Goal: Register for event/course

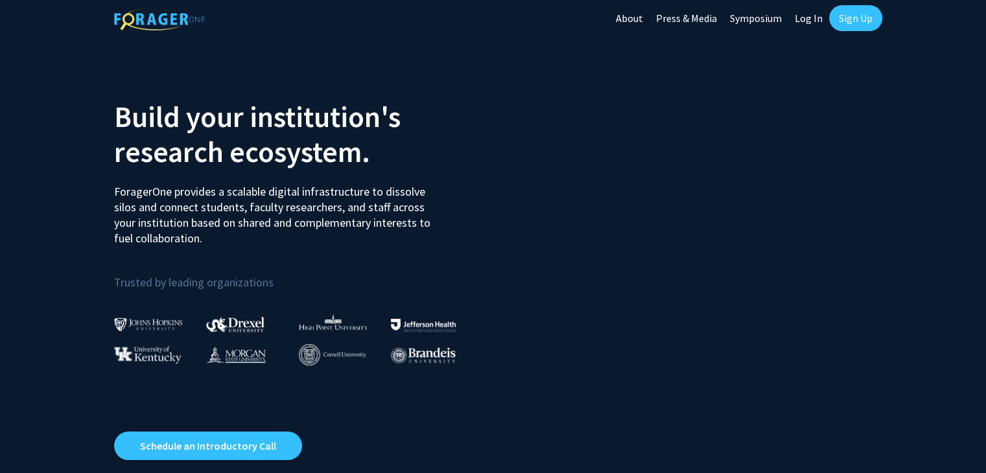
scroll to position [5, 0]
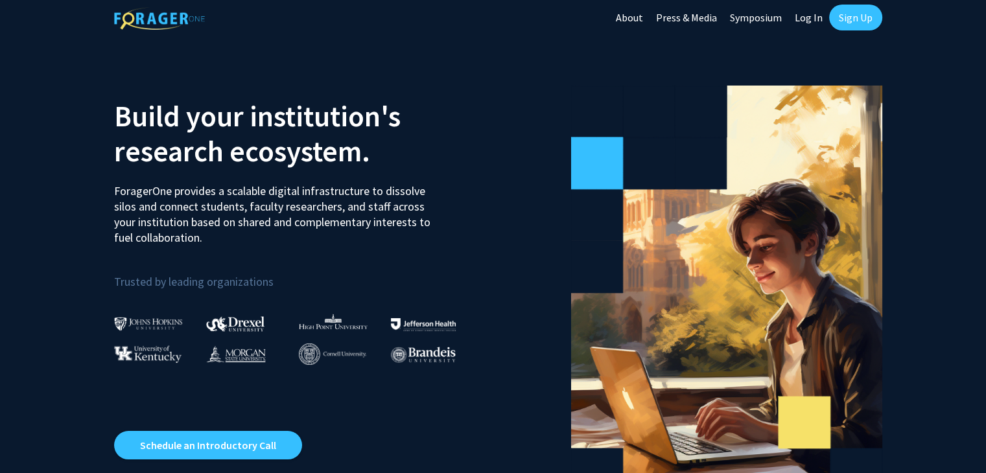
click at [843, 21] on link "Sign Up" at bounding box center [855, 18] width 53 height 26
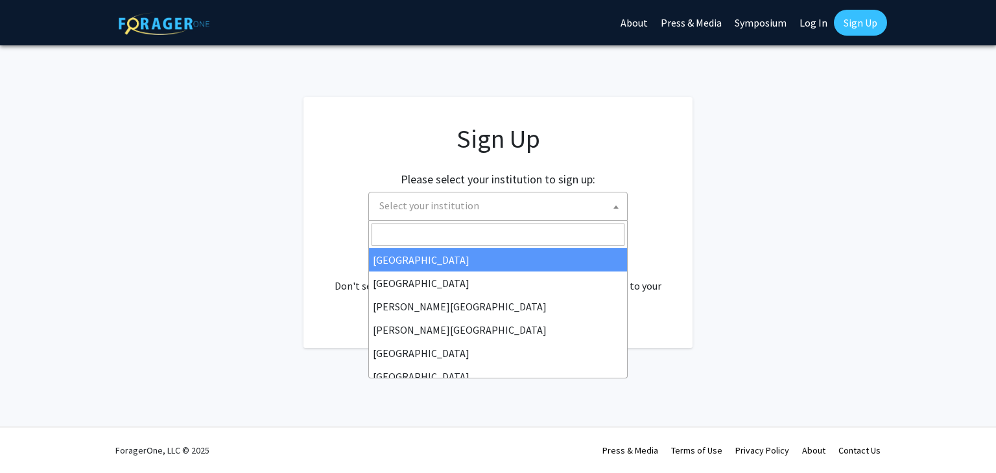
click at [581, 204] on span "Select your institution" at bounding box center [500, 206] width 253 height 27
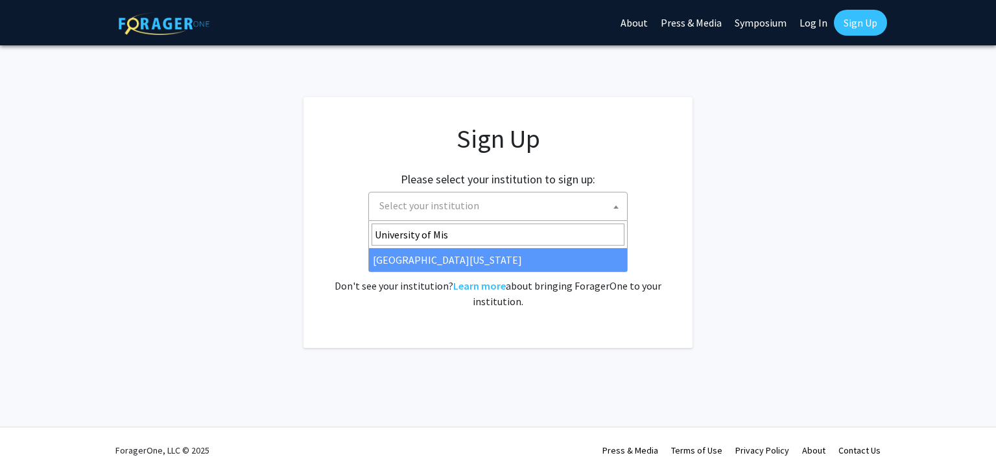
type input "University of Mis"
select select "33"
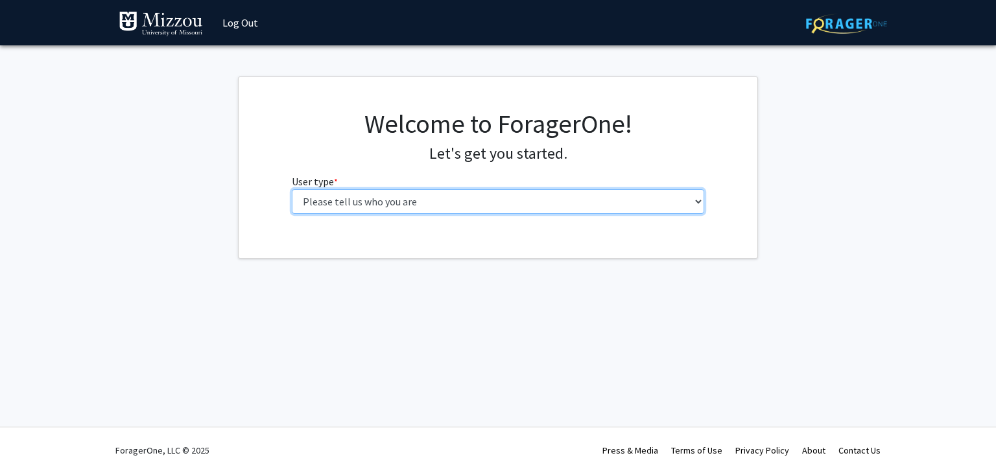
click at [560, 195] on select "Please tell us who you are Undergraduate Student Master's Student Doctoral Cand…" at bounding box center [498, 201] width 413 height 25
select select "1: undergrad"
click at [292, 189] on select "Please tell us who you are Undergraduate Student Master's Student Doctoral Cand…" at bounding box center [498, 201] width 413 height 25
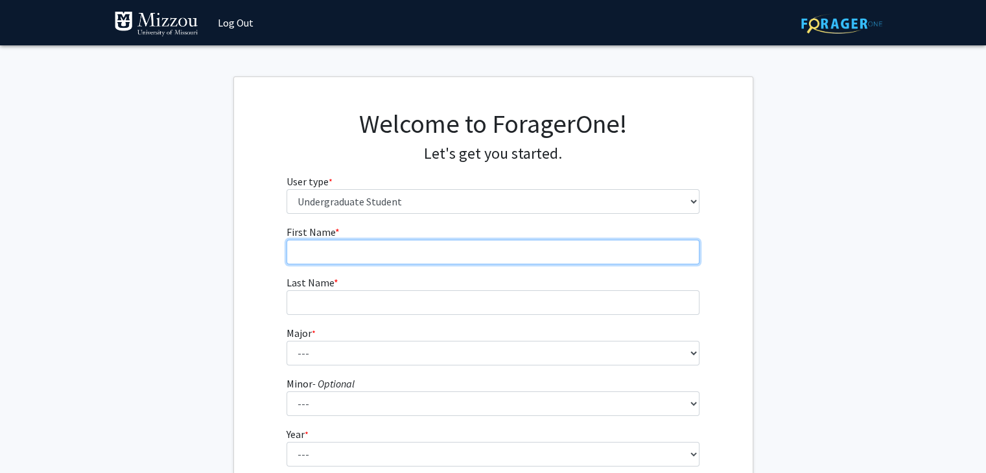
click at [501, 248] on input "First Name * required" at bounding box center [493, 252] width 413 height 25
type input "Tyler"
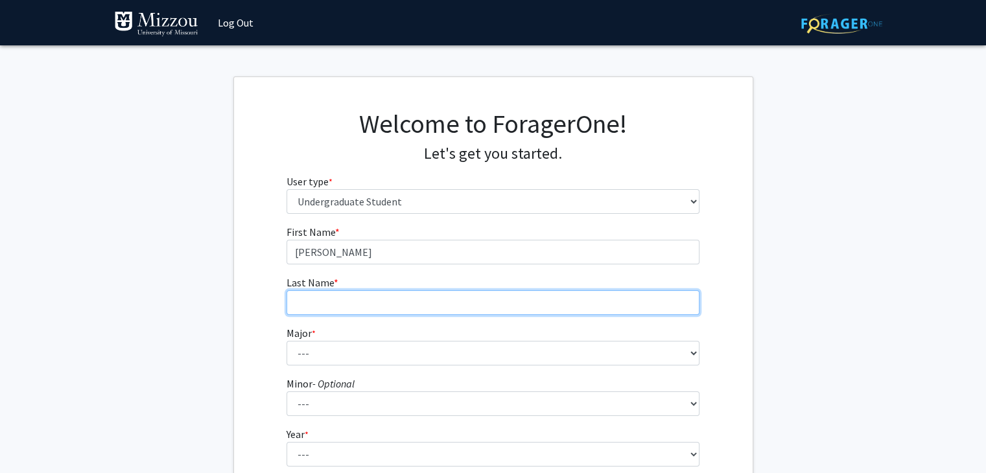
type input "Mitts"
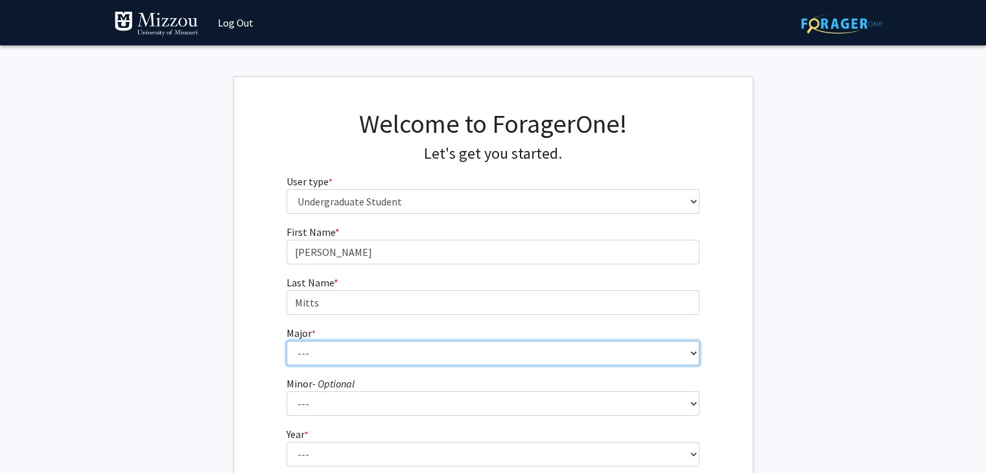
click at [348, 348] on select "--- Agribusiness Management Agricultural Education Agricultural Education: Comm…" at bounding box center [493, 353] width 413 height 25
select select "30: 2529"
click at [287, 341] on select "--- Agribusiness Management Agricultural Education Agricultural Education: Comm…" at bounding box center [493, 353] width 413 height 25
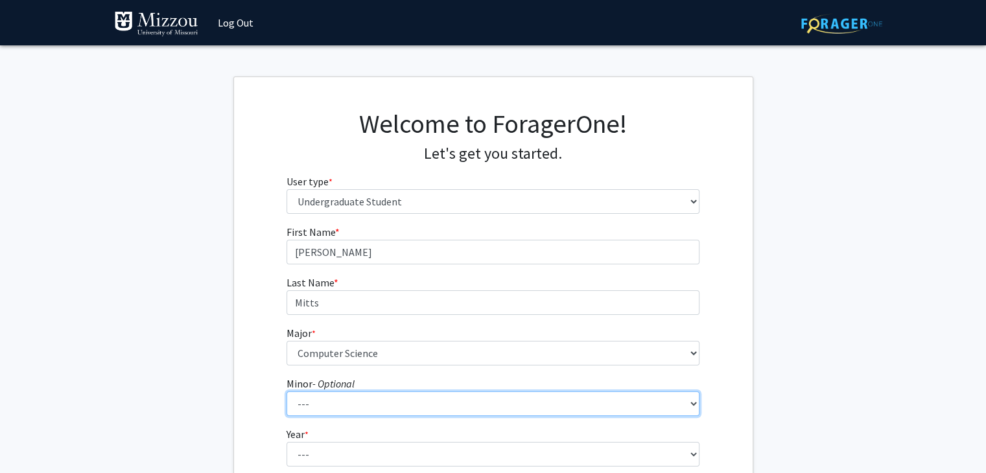
click at [376, 408] on select "--- Accountancy Aerospace Engineering Aerospace Studies Agribusiness Management…" at bounding box center [493, 404] width 413 height 25
select select "64: 2020"
click at [287, 392] on select "--- Accountancy Aerospace Engineering Aerospace Studies Agribusiness Management…" at bounding box center [493, 404] width 413 height 25
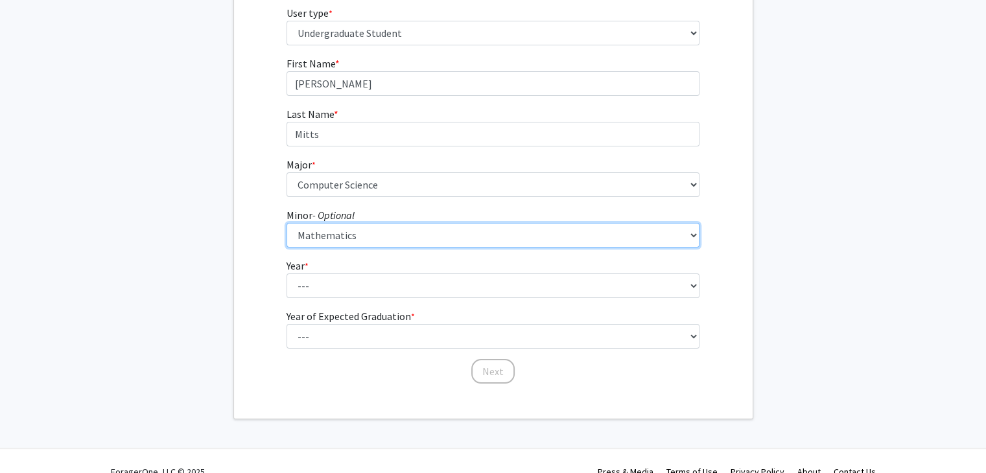
scroll to position [169, 0]
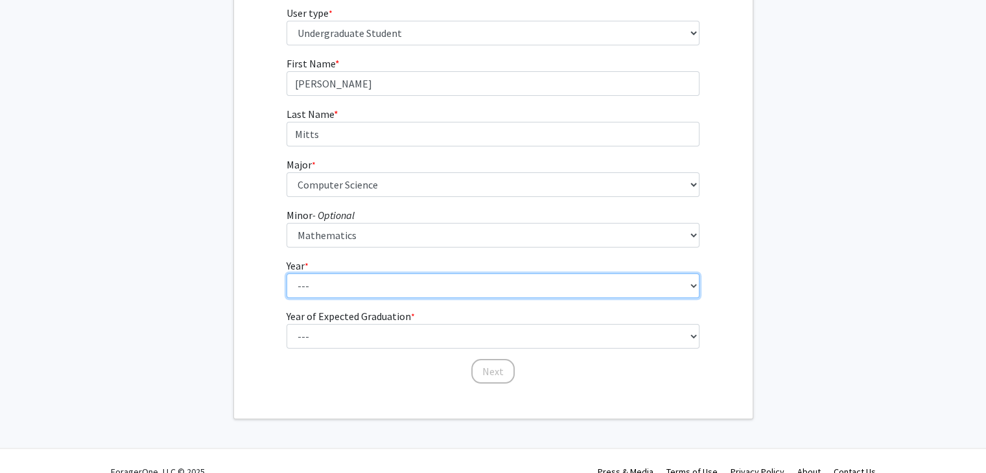
click at [319, 296] on select "--- First-year Sophomore Junior Senior Postbaccalaureate Certificate" at bounding box center [493, 286] width 413 height 25
select select "3: junior"
click at [287, 274] on select "--- First-year Sophomore Junior Senior Postbaccalaureate Certificate" at bounding box center [493, 286] width 413 height 25
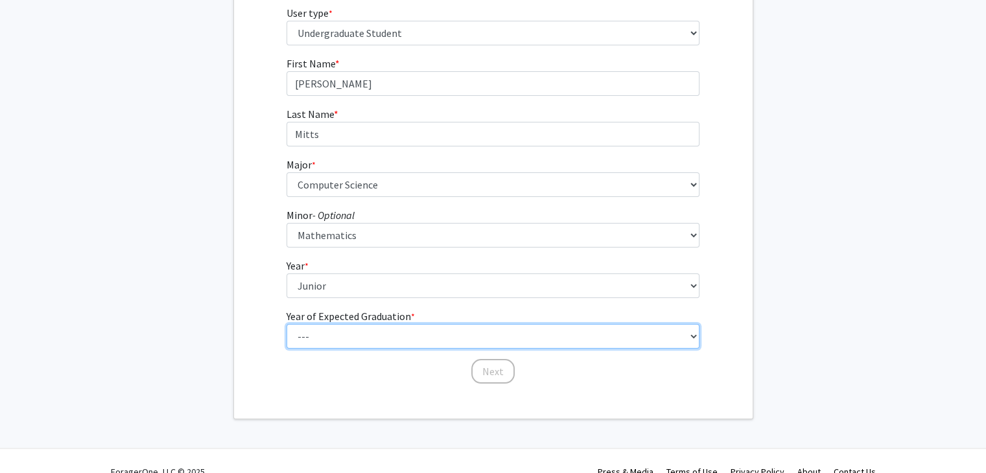
click at [338, 338] on select "--- 2025 2026 2027 2028 2029 2030 2031 2032 2033 2034" at bounding box center [493, 336] width 413 height 25
select select "3: 2027"
click at [287, 324] on select "--- 2025 2026 2027 2028 2029 2030 2031 2032 2033 2034" at bounding box center [493, 336] width 413 height 25
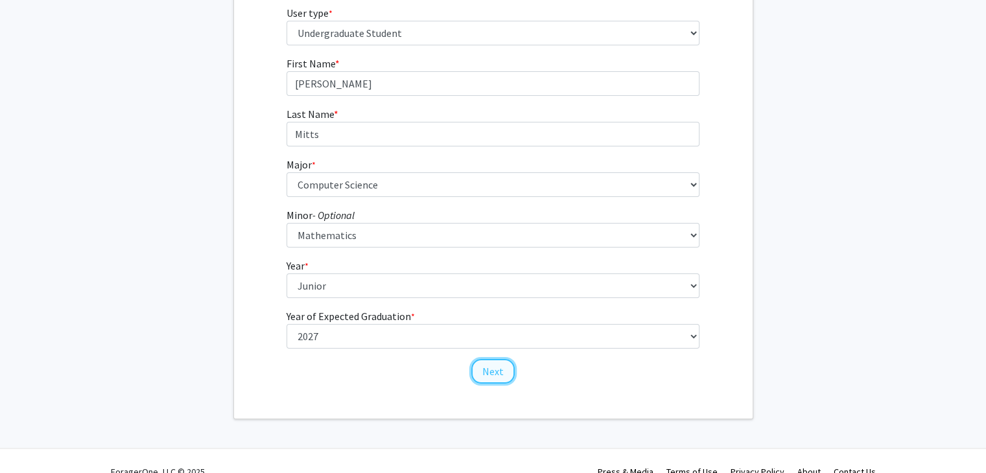
click at [497, 362] on button "Next" at bounding box center [492, 371] width 43 height 25
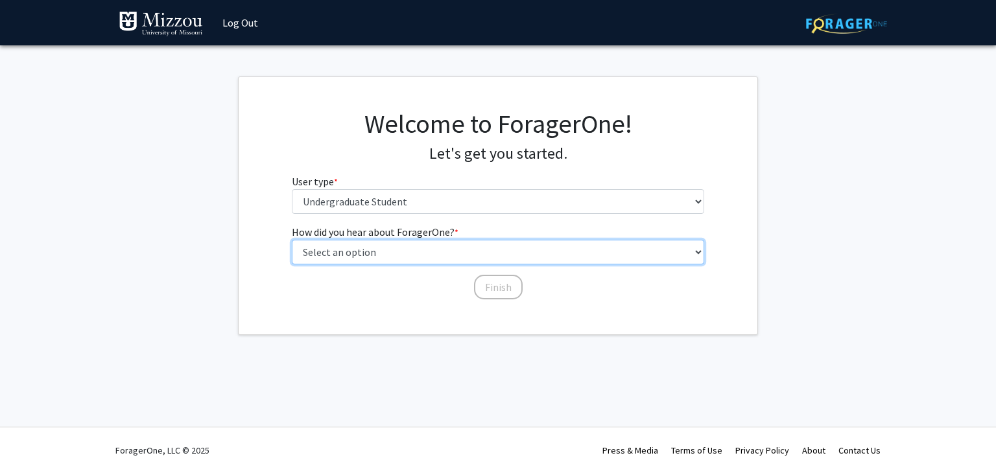
click at [413, 251] on select "Select an option Peer/student recommendation Faculty/staff recommendation Unive…" at bounding box center [498, 252] width 413 height 25
select select "4: university_email"
click at [292, 240] on select "Select an option Peer/student recommendation Faculty/staff recommendation Unive…" at bounding box center [498, 252] width 413 height 25
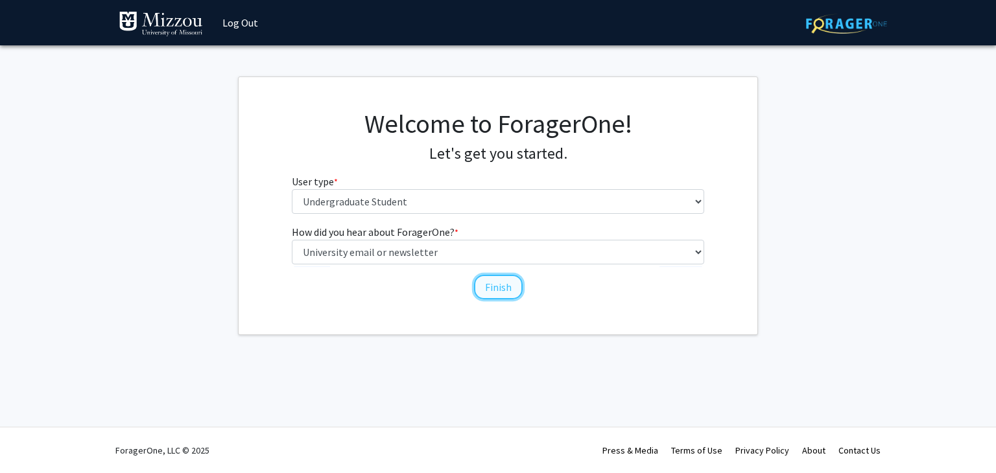
click at [496, 290] on button "Finish" at bounding box center [498, 287] width 49 height 25
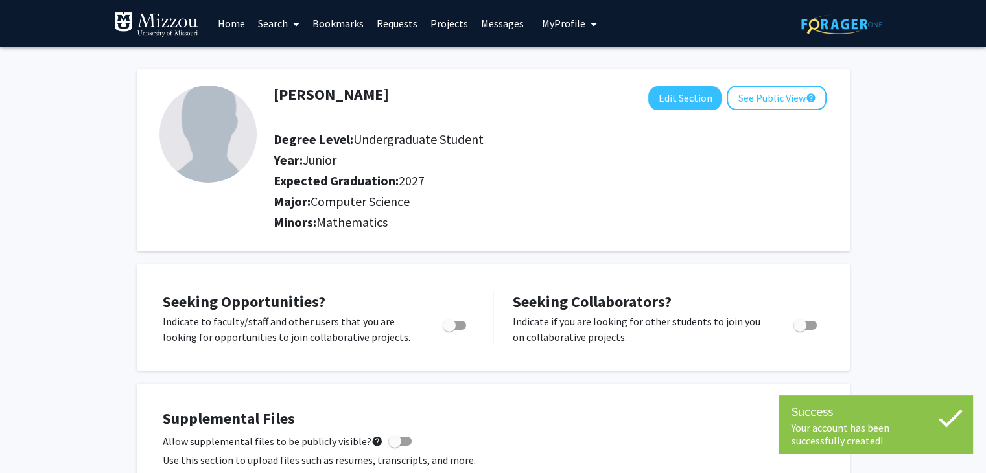
scroll to position [13, 0]
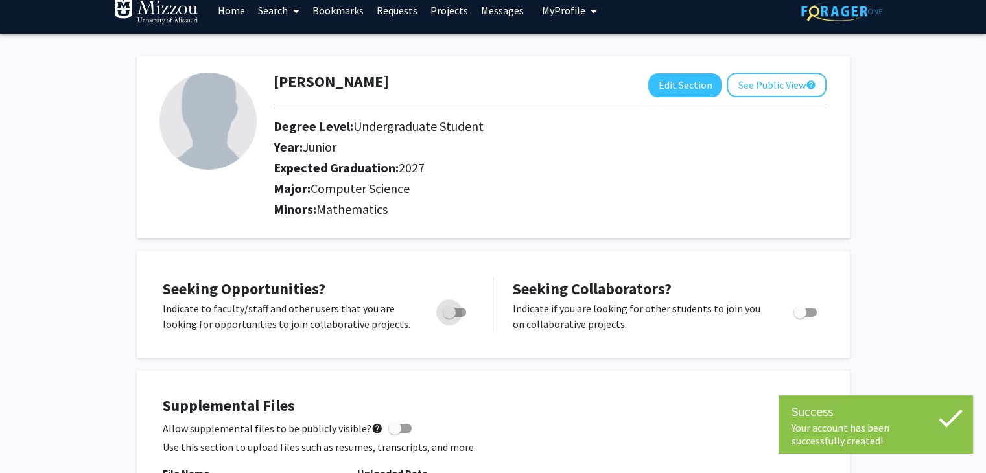
click at [454, 315] on span "Toggle" at bounding box center [449, 312] width 13 height 13
click at [449, 317] on input "Are you actively seeking opportunities?" at bounding box center [449, 317] width 1 height 1
checkbox input "true"
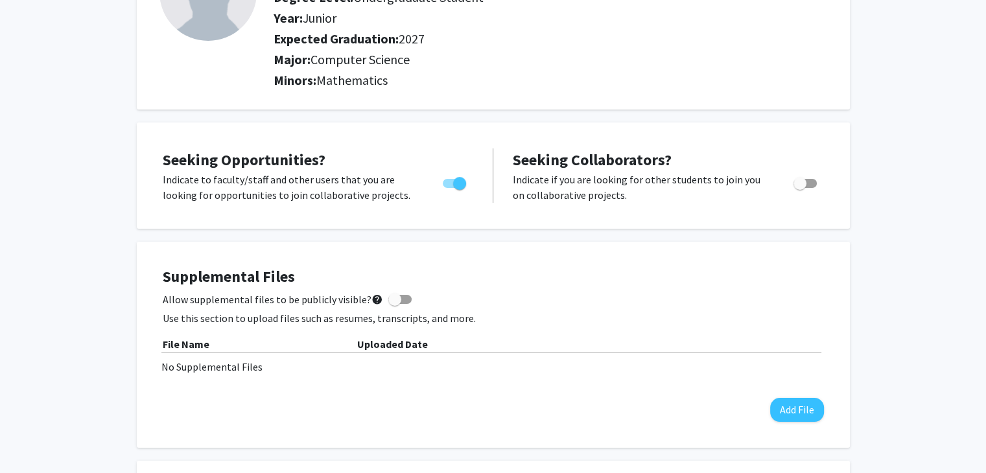
scroll to position [0, 0]
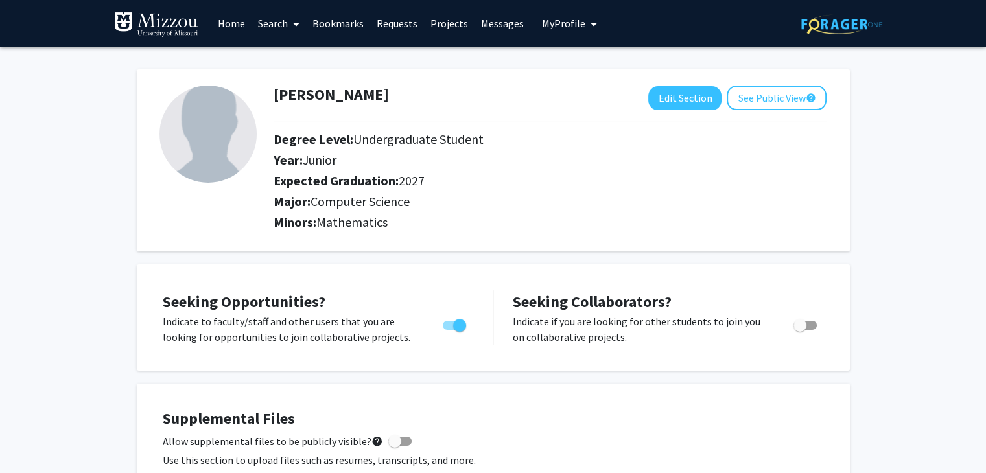
click at [283, 29] on link "Search" at bounding box center [279, 23] width 54 height 45
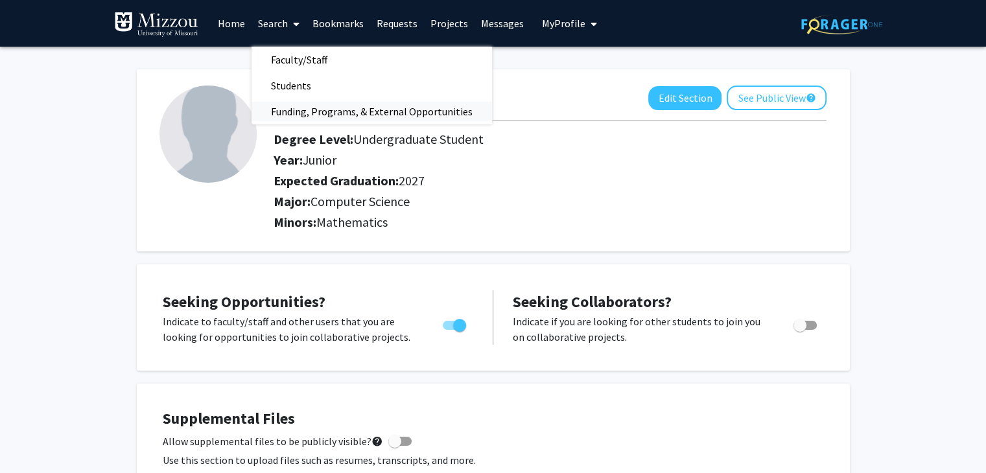
click at [440, 107] on span "Funding, Programs, & External Opportunities" at bounding box center [372, 112] width 240 height 26
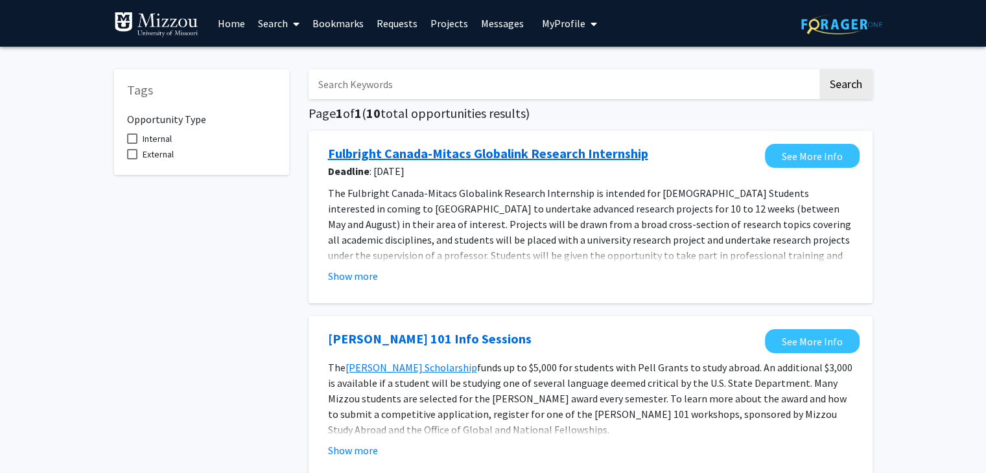
click at [570, 159] on link "Fulbright Canada-Mitacs Globalink Research Internship" at bounding box center [488, 153] width 320 height 19
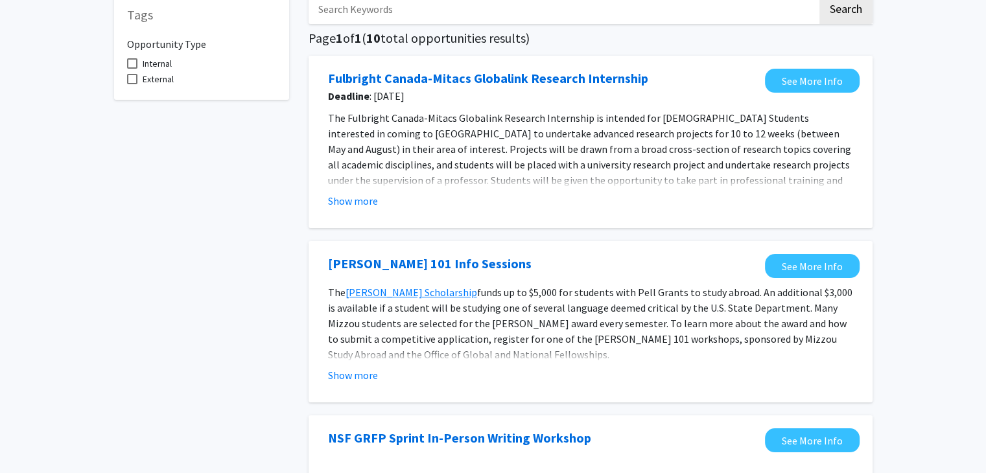
scroll to position [77, 0]
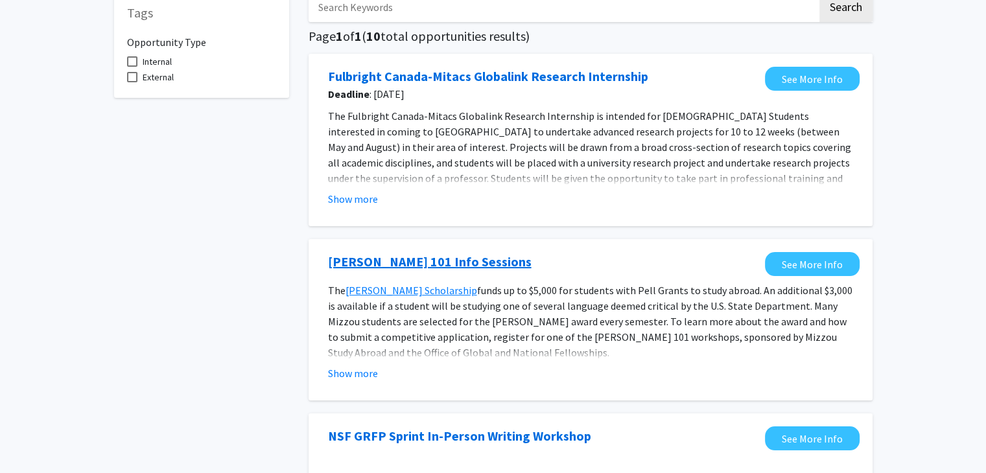
click at [399, 263] on link "Gilman 101 Info Sessions" at bounding box center [430, 261] width 204 height 19
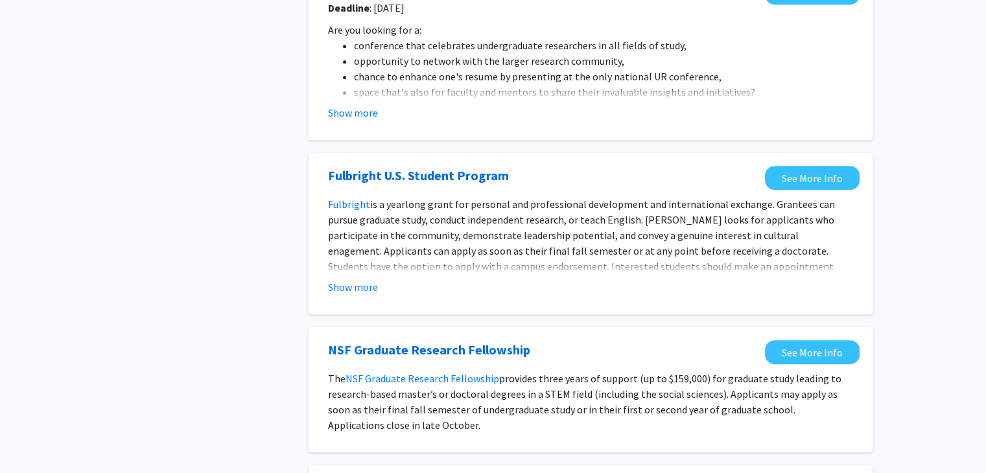
scroll to position [699, 0]
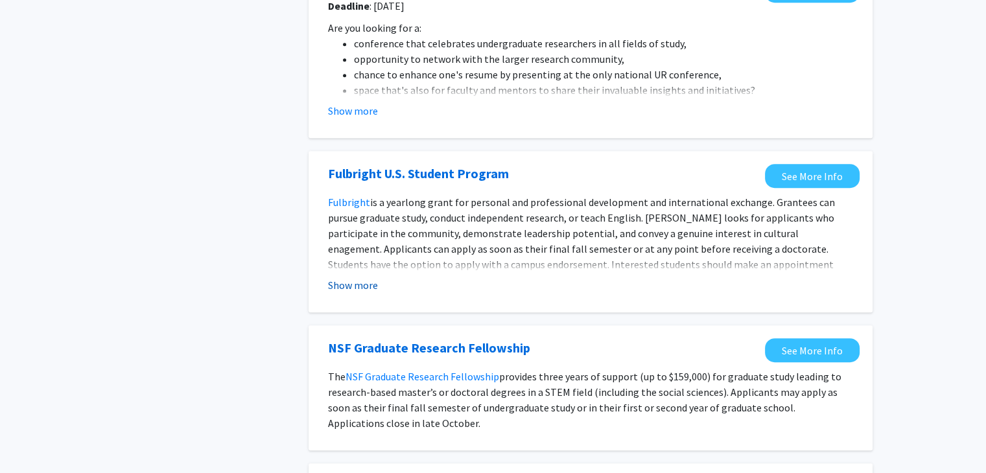
click at [361, 281] on button "Show more" at bounding box center [353, 285] width 50 height 16
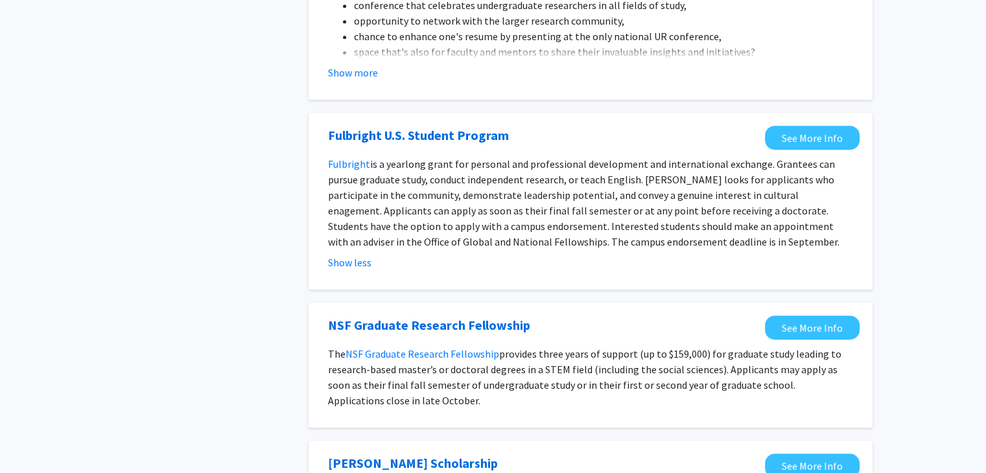
scroll to position [736, 0]
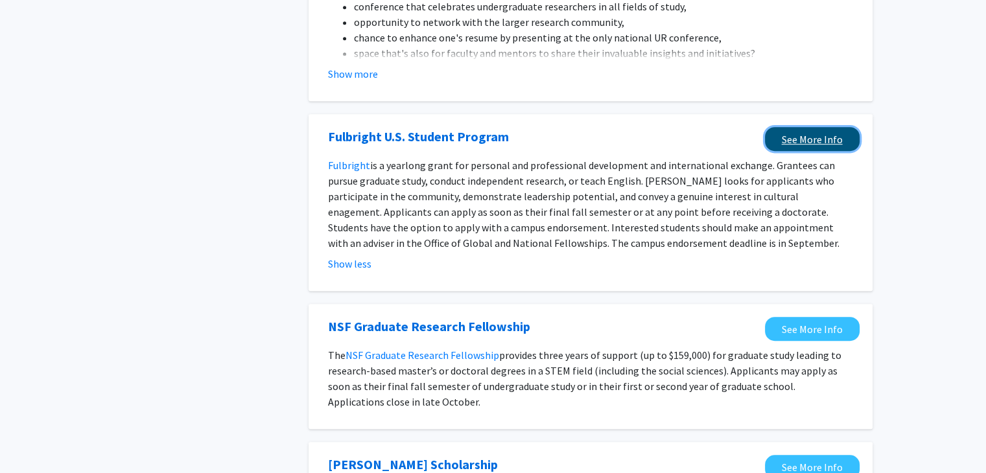
click at [813, 131] on link "See More Info" at bounding box center [812, 139] width 95 height 24
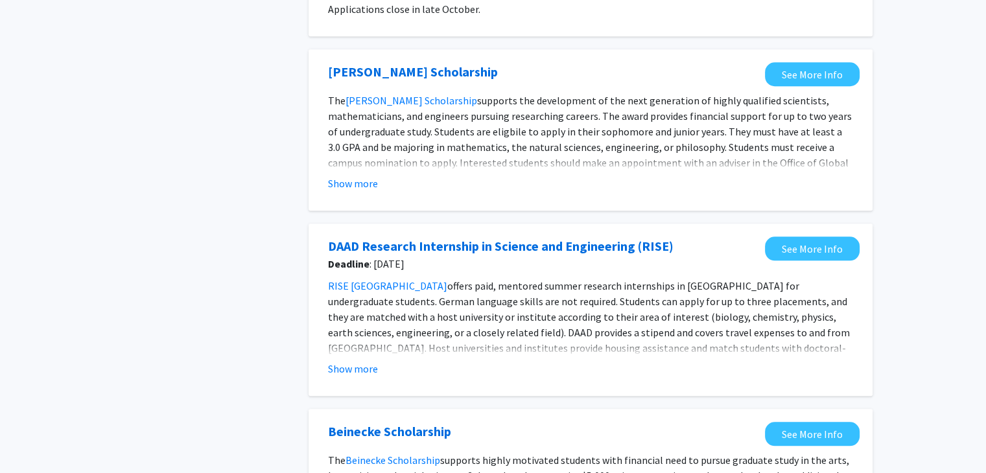
scroll to position [1130, 0]
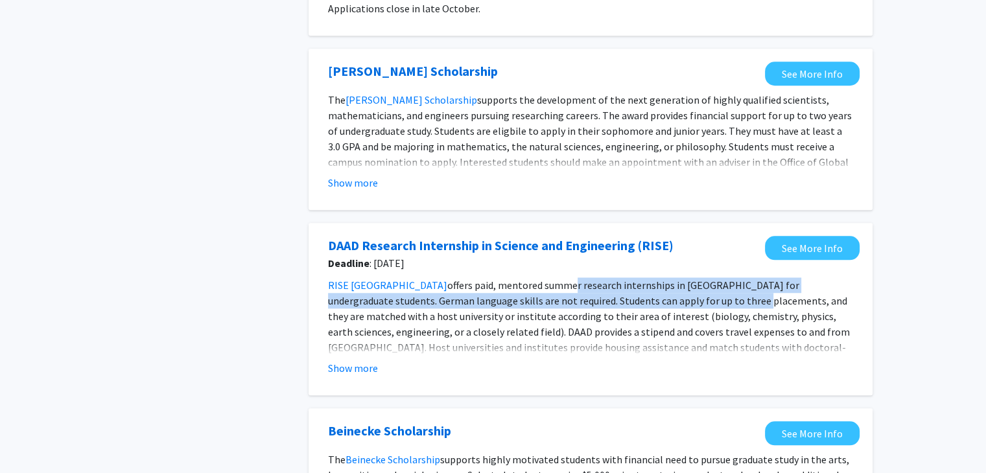
drag, startPoint x: 511, startPoint y: 279, endPoint x: 663, endPoint y: 302, distance: 153.4
click at [663, 302] on span "offers paid, mentored summer research internships in Germany for undergraduate …" at bounding box center [589, 332] width 522 height 106
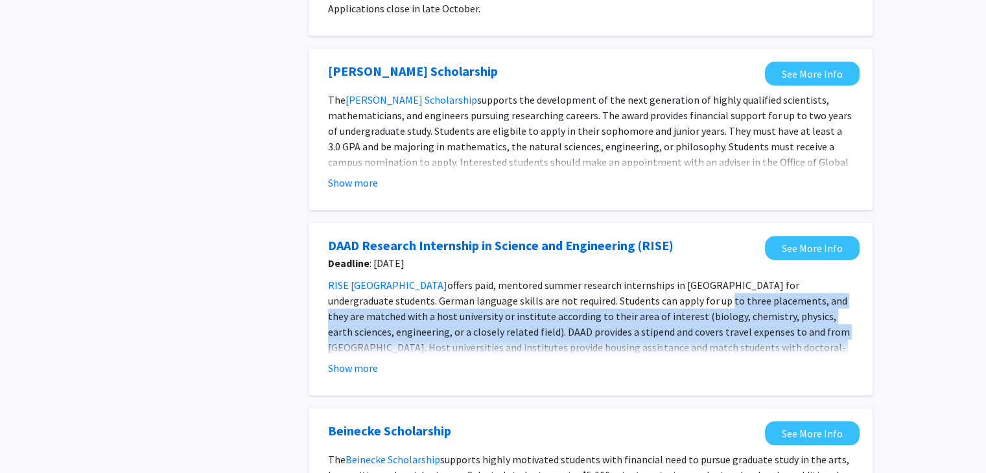
drag, startPoint x: 663, startPoint y: 302, endPoint x: 727, endPoint y: 348, distance: 78.4
click at [727, 348] on span "offers paid, mentored summer research internships in Germany for undergraduate …" at bounding box center [589, 332] width 522 height 106
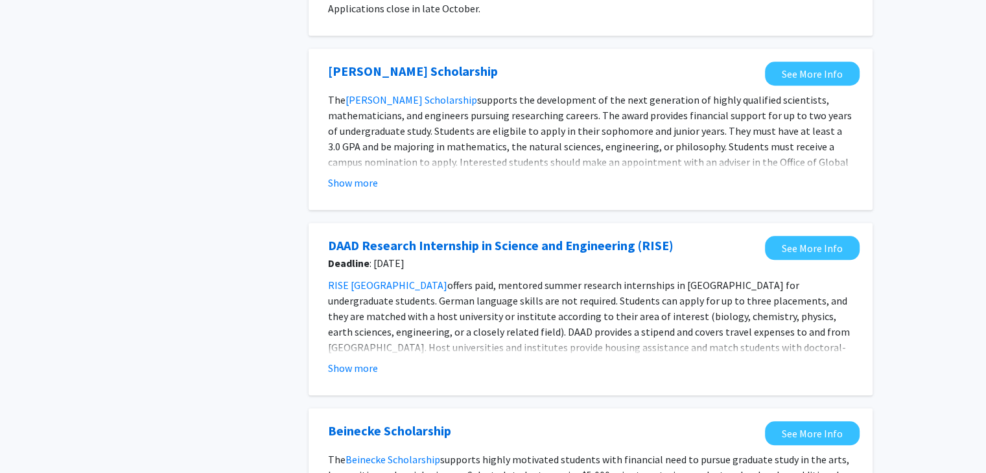
click at [585, 301] on span "offers paid, mentored summer research internships in Germany for undergraduate …" at bounding box center [589, 332] width 522 height 106
click at [371, 361] on button "Show more" at bounding box center [353, 368] width 50 height 16
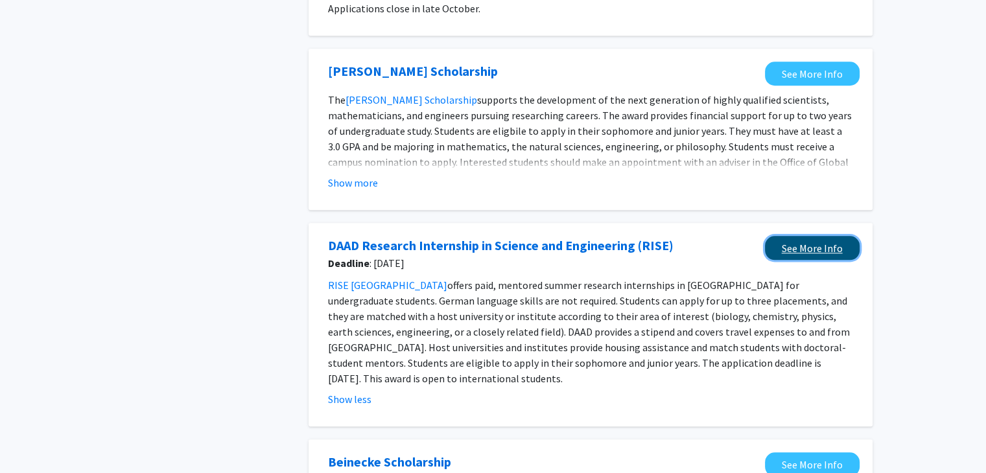
click at [817, 259] on link "See More Info" at bounding box center [812, 248] width 95 height 24
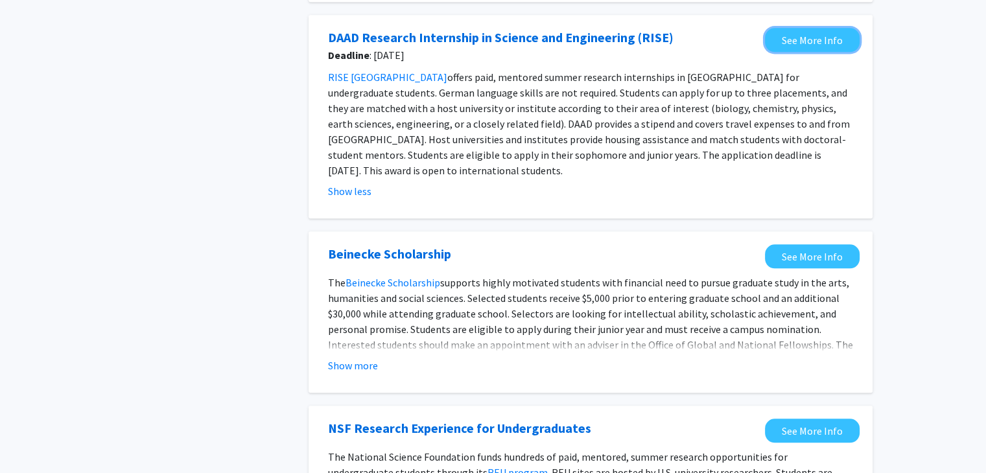
scroll to position [1346, 0]
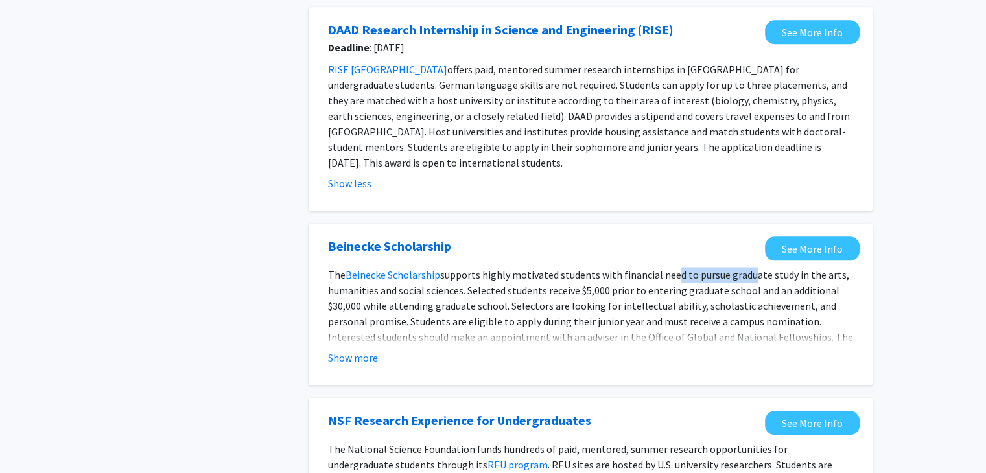
drag, startPoint x: 666, startPoint y: 253, endPoint x: 744, endPoint y: 264, distance: 78.7
click at [744, 268] on span "supports highly motivated students with financial need to pursue graduate study…" at bounding box center [590, 313] width 525 height 91
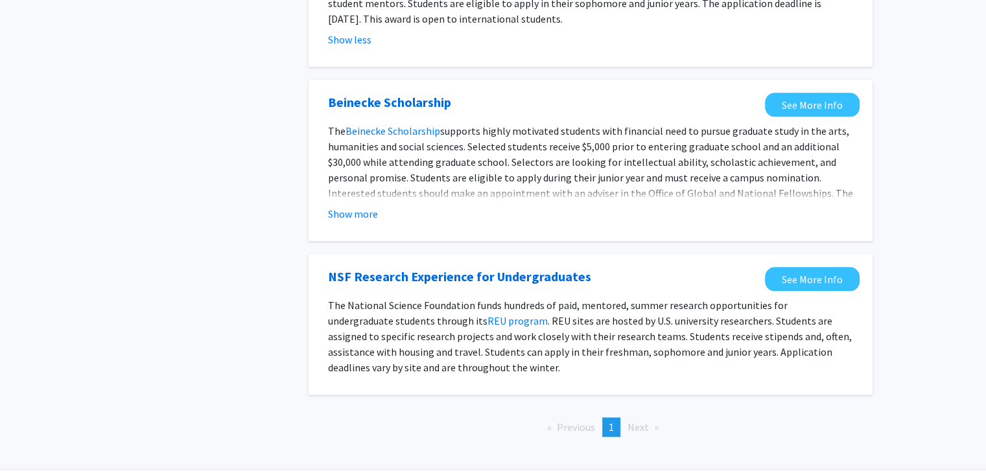
scroll to position [1488, 0]
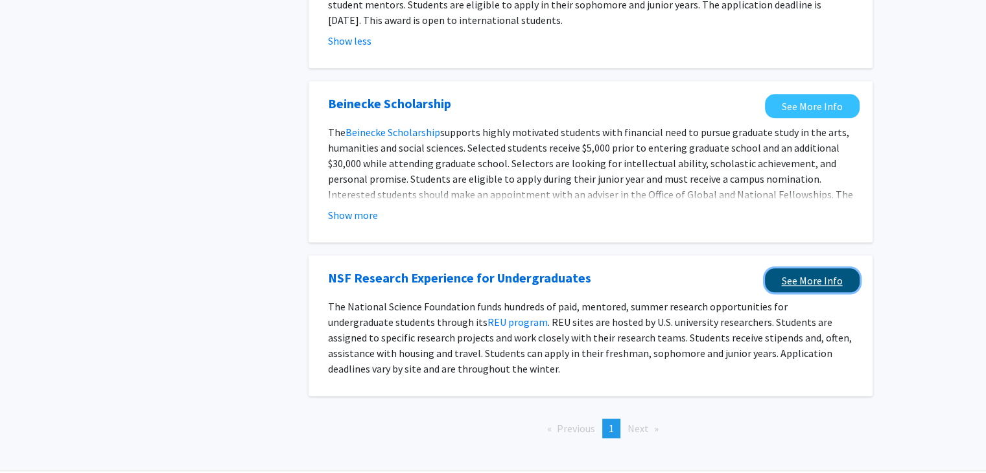
click at [797, 268] on link "See More Info" at bounding box center [812, 280] width 95 height 24
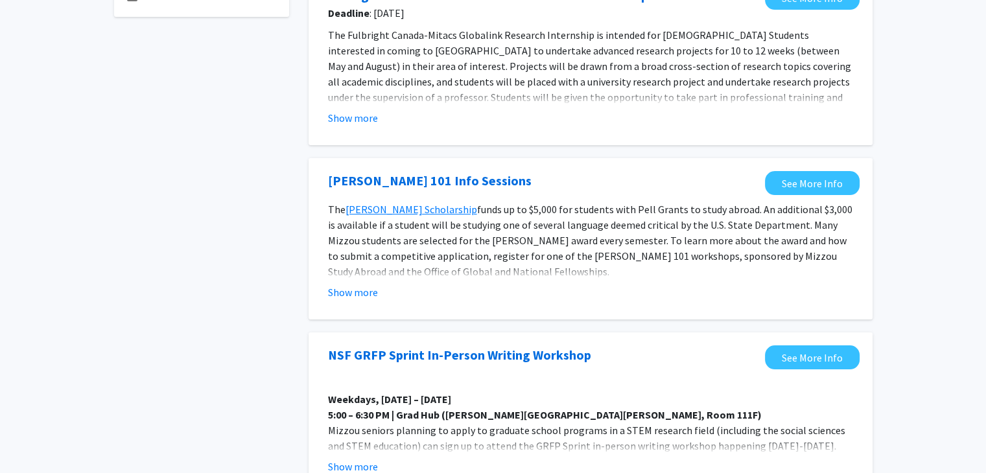
scroll to position [0, 0]
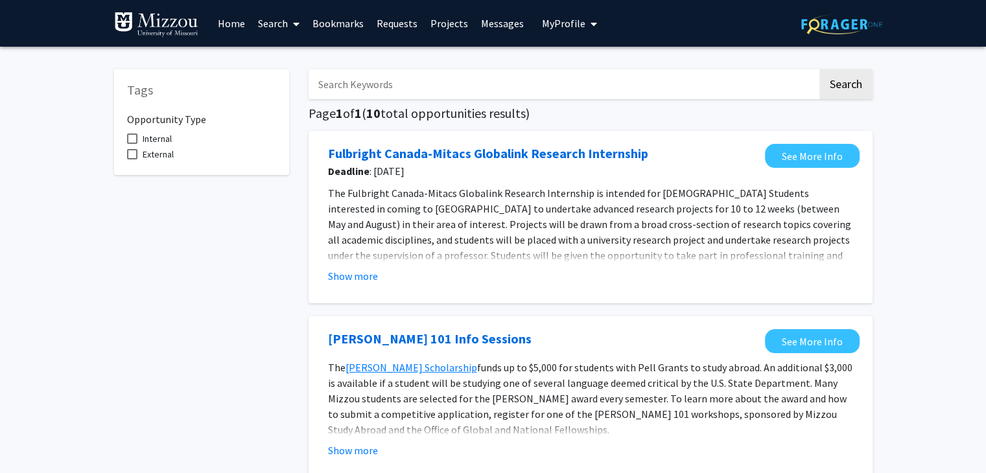
click at [296, 29] on span at bounding box center [294, 23] width 12 height 45
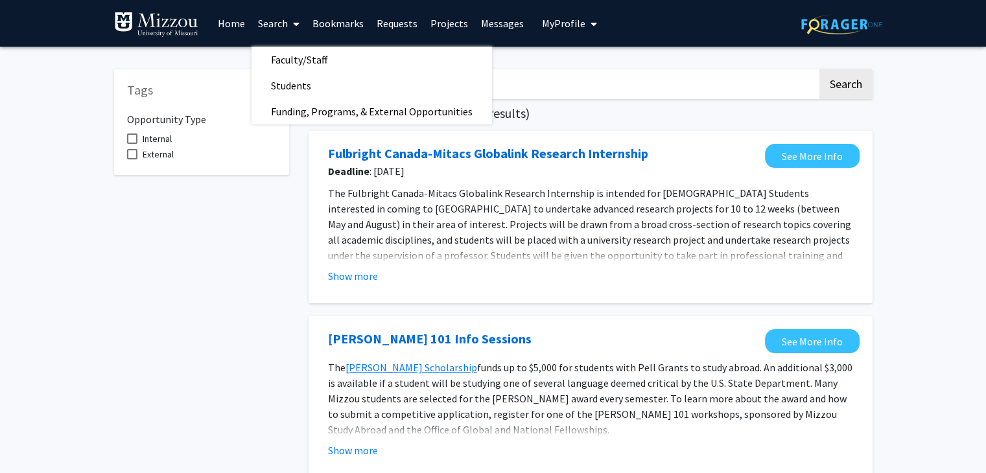
click at [449, 24] on link "Projects" at bounding box center [449, 23] width 51 height 45
